Goal: Check status: Check status

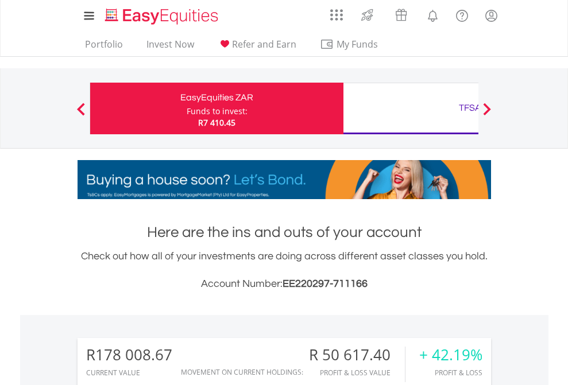
scroll to position [110, 180]
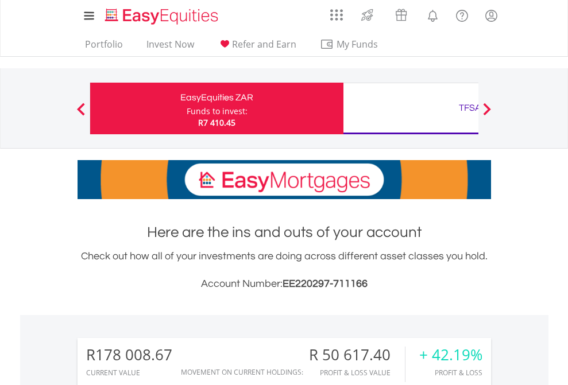
click at [187, 109] on div "Funds to invest:" at bounding box center [217, 111] width 61 height 11
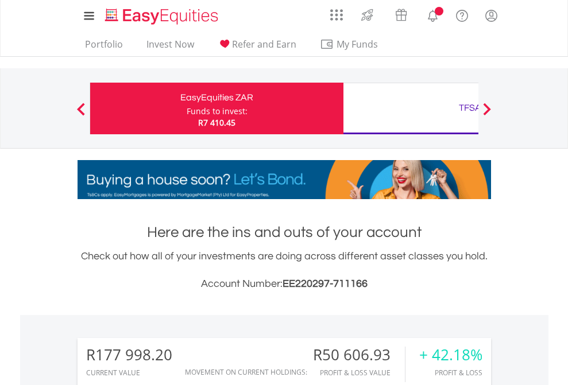
scroll to position [110, 180]
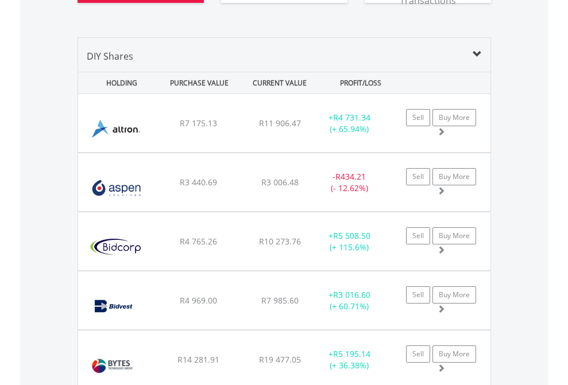
scroll to position [1346, 0]
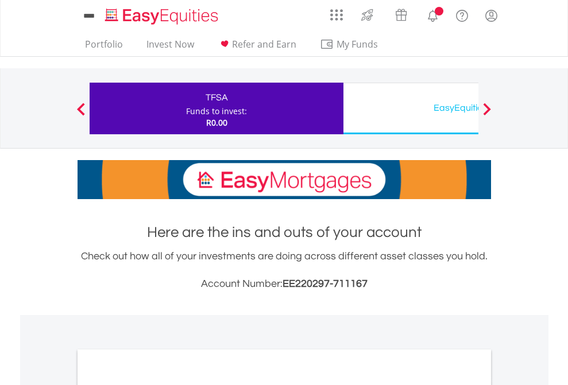
scroll to position [690, 0]
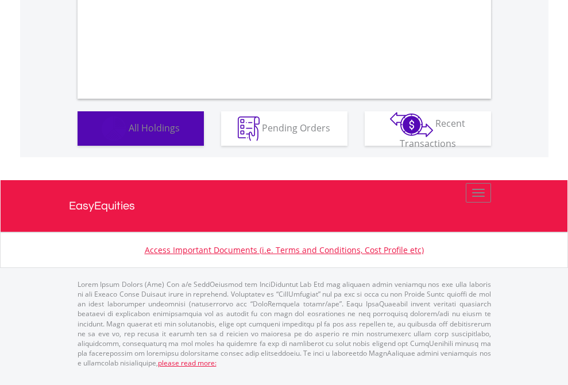
click at [129, 134] on span "All Holdings" at bounding box center [154, 127] width 51 height 13
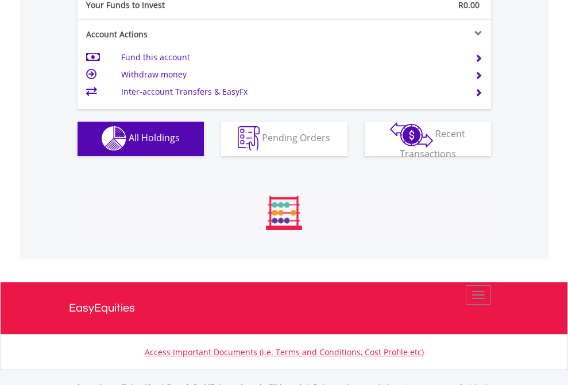
scroll to position [1137, 0]
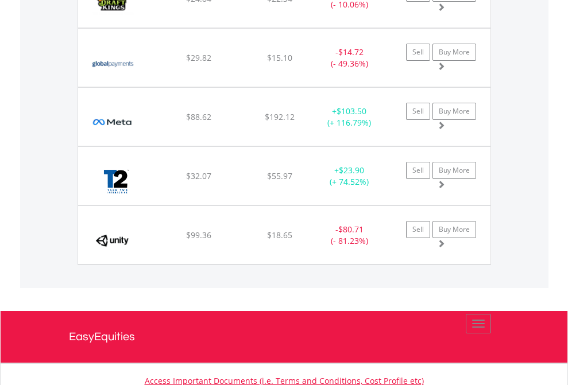
scroll to position [110, 180]
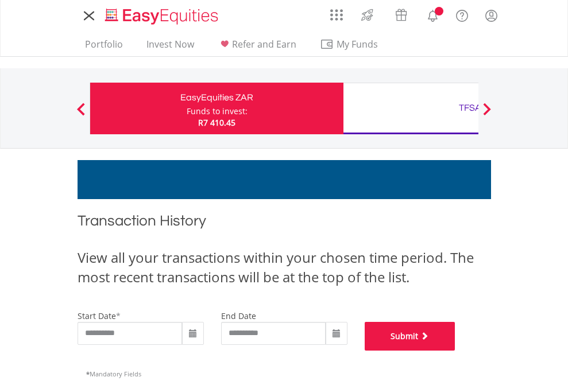
click at [455, 351] on button "Submit" at bounding box center [410, 336] width 91 height 29
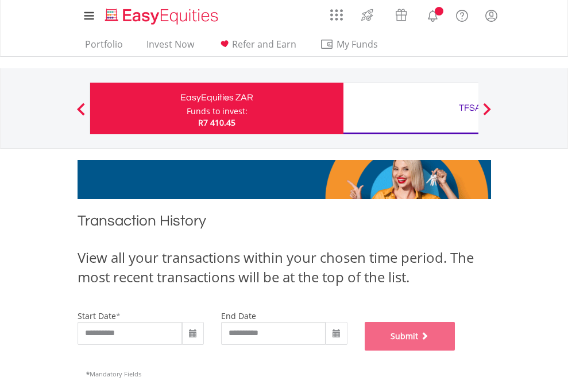
scroll to position [466, 0]
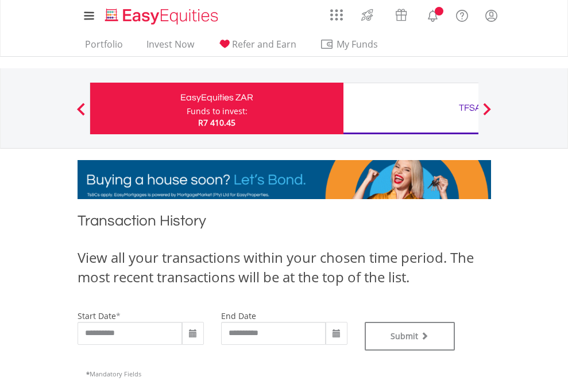
click at [411, 109] on div "TFSA" at bounding box center [469, 108] width 239 height 16
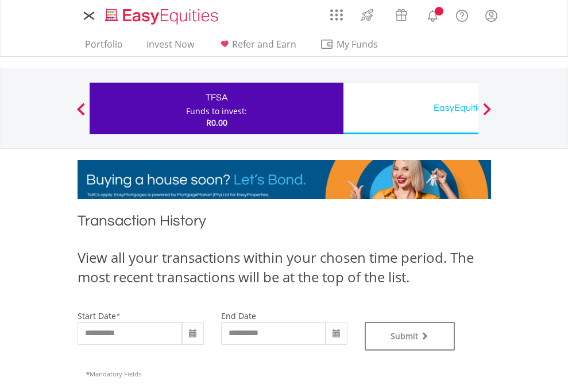
type input "**********"
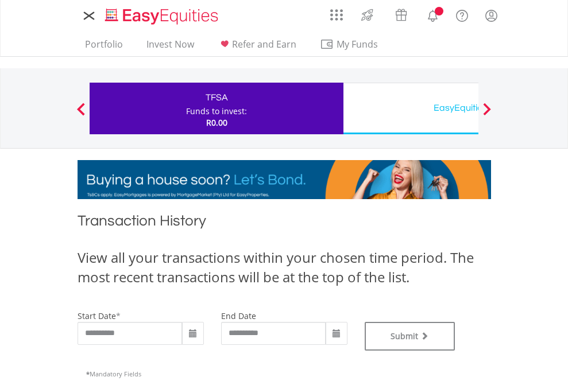
type input "**********"
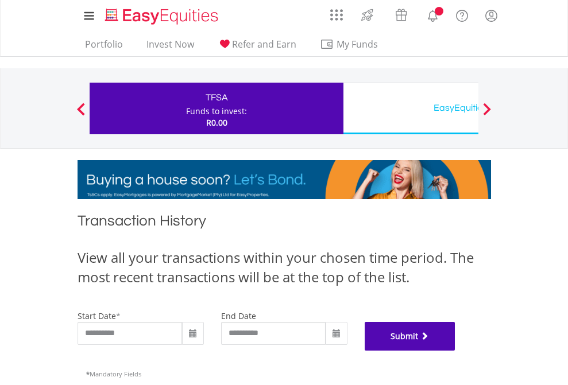
click at [455, 351] on button "Submit" at bounding box center [410, 336] width 91 height 29
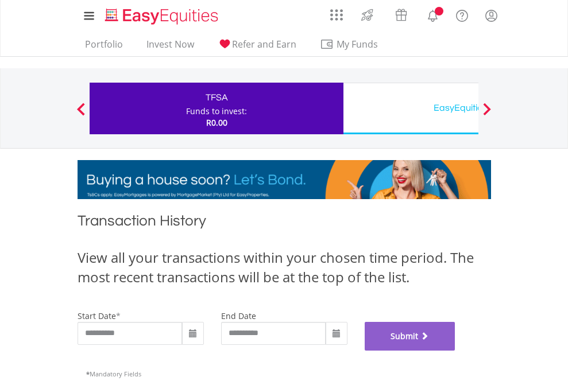
scroll to position [466, 0]
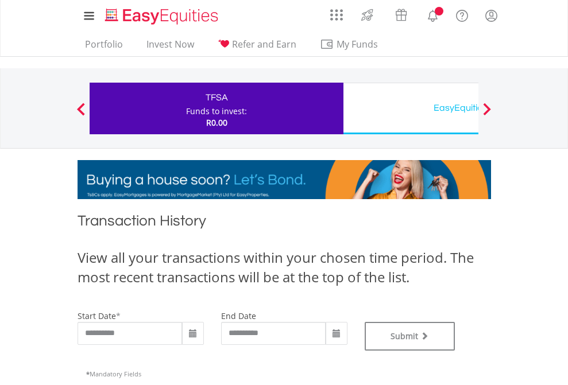
click at [411, 109] on div "EasyEquities USD" at bounding box center [469, 108] width 239 height 16
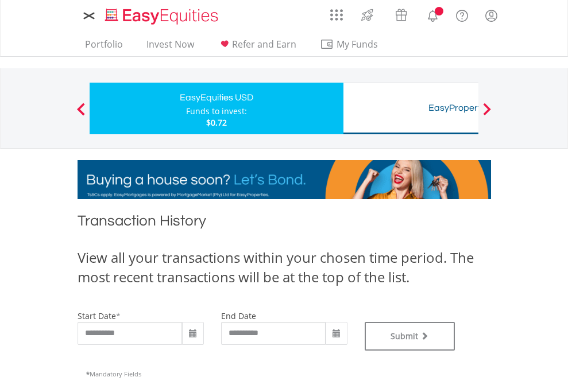
type input "**********"
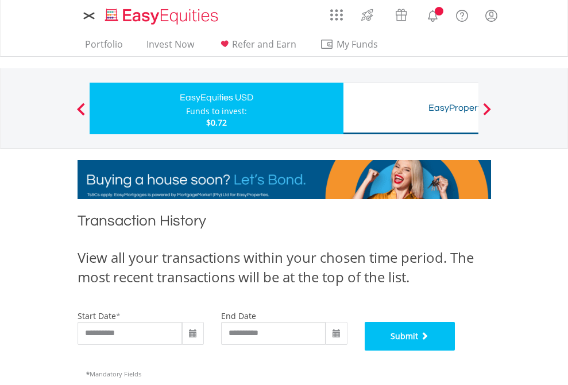
click at [455, 351] on button "Submit" at bounding box center [410, 336] width 91 height 29
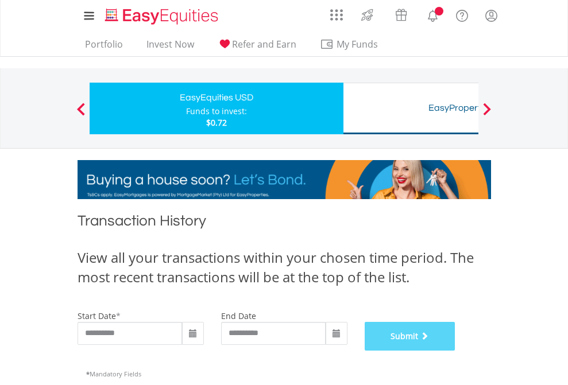
scroll to position [466, 0]
